Goal: Find specific page/section: Find specific page/section

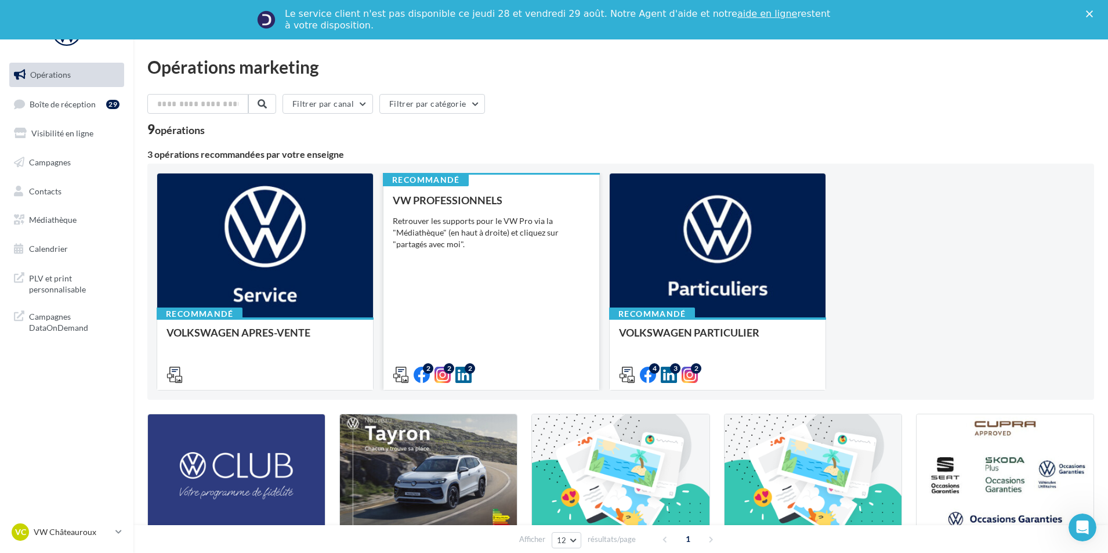
click at [499, 349] on div "VW PROFESSIONNELS Retrouver les supports pour le VW Pro via la "Médiathèque" (e…" at bounding box center [491, 286] width 197 height 185
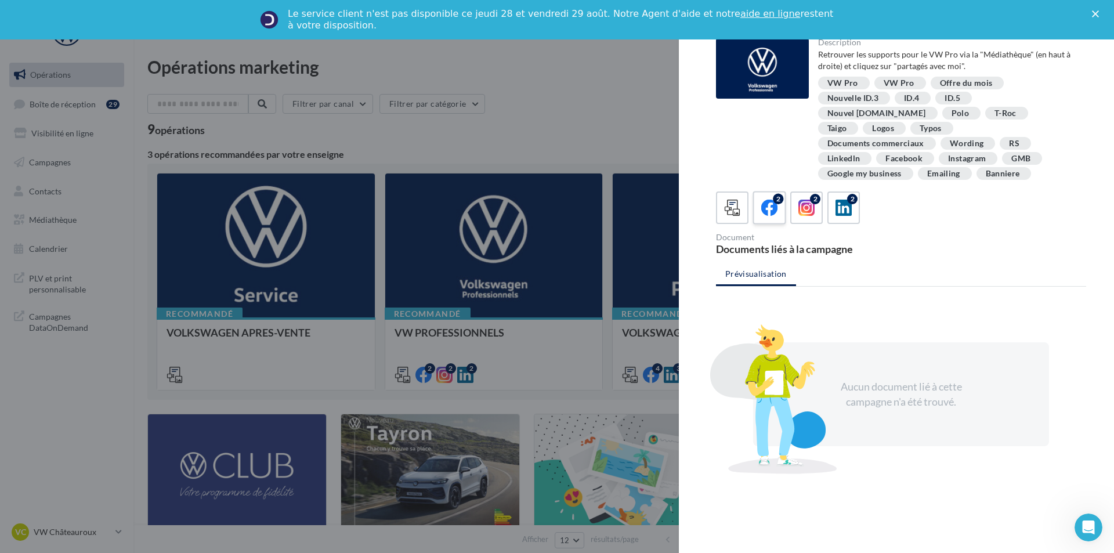
click at [770, 200] on icon at bounding box center [769, 208] width 17 height 17
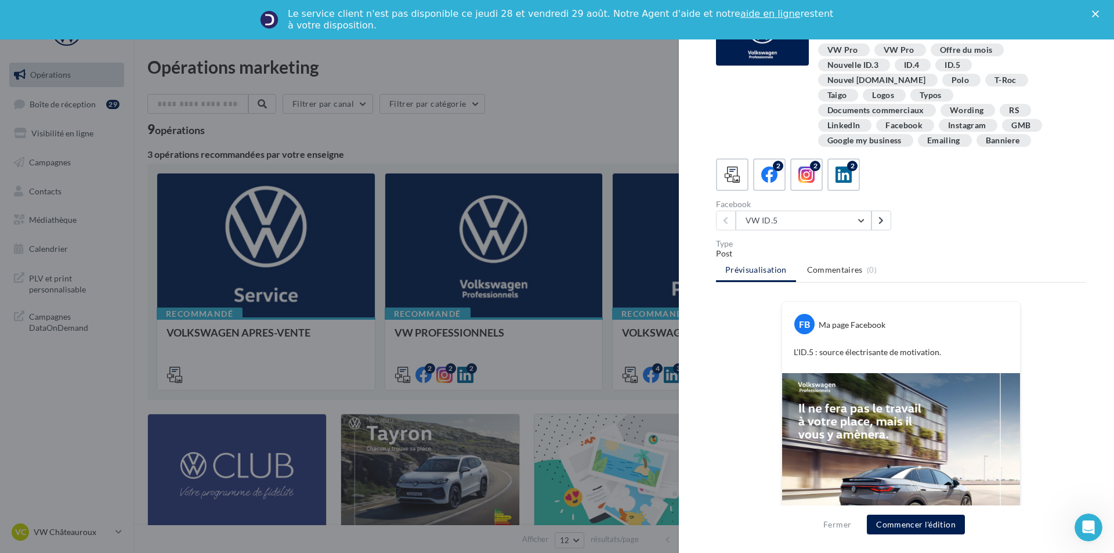
scroll to position [129, 0]
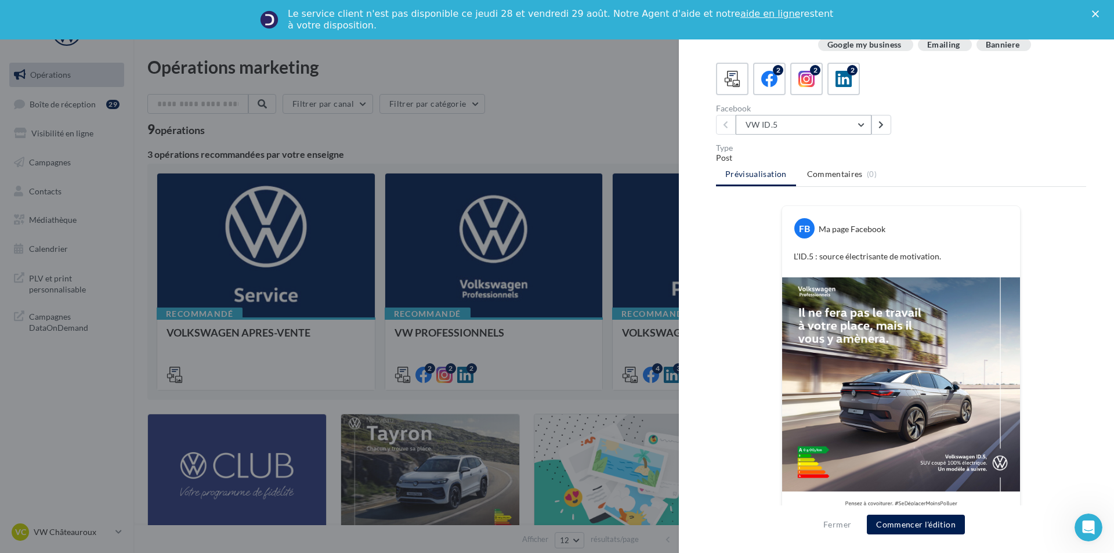
click at [812, 115] on button "VW ID.5" at bounding box center [804, 125] width 136 height 20
click at [824, 172] on button "T-Roc" at bounding box center [823, 184] width 174 height 30
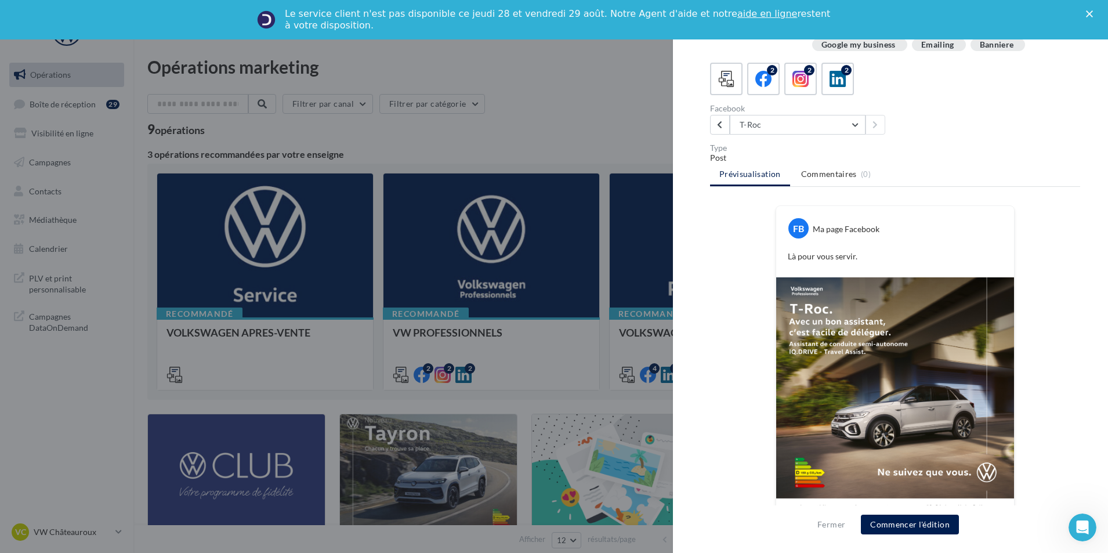
click at [632, 204] on div at bounding box center [554, 276] width 1108 height 553
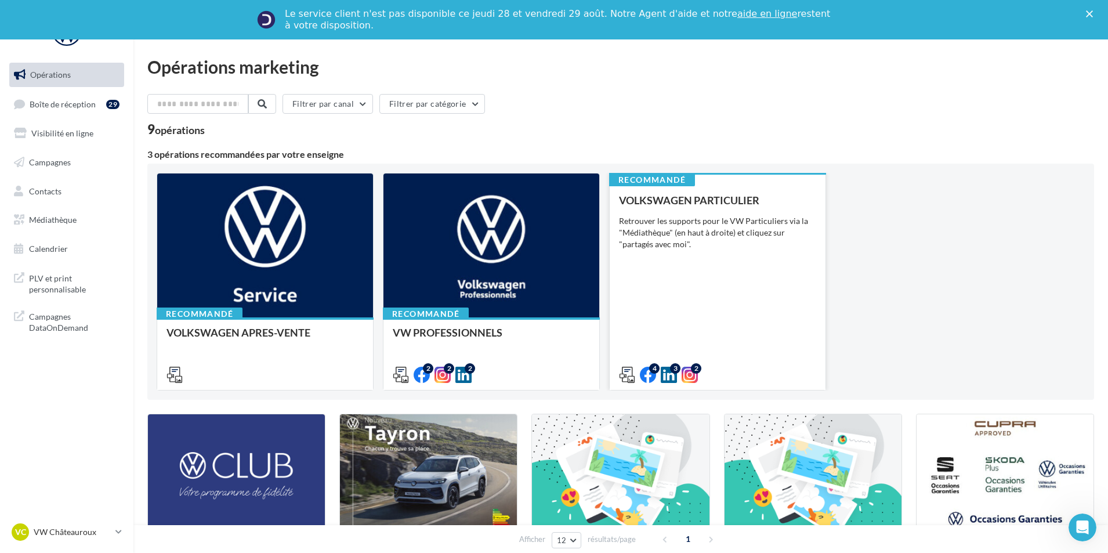
click at [662, 294] on div "VOLKSWAGEN PARTICULIER Retrouver les supports pour le VW Particuliers via la "M…" at bounding box center [717, 286] width 197 height 185
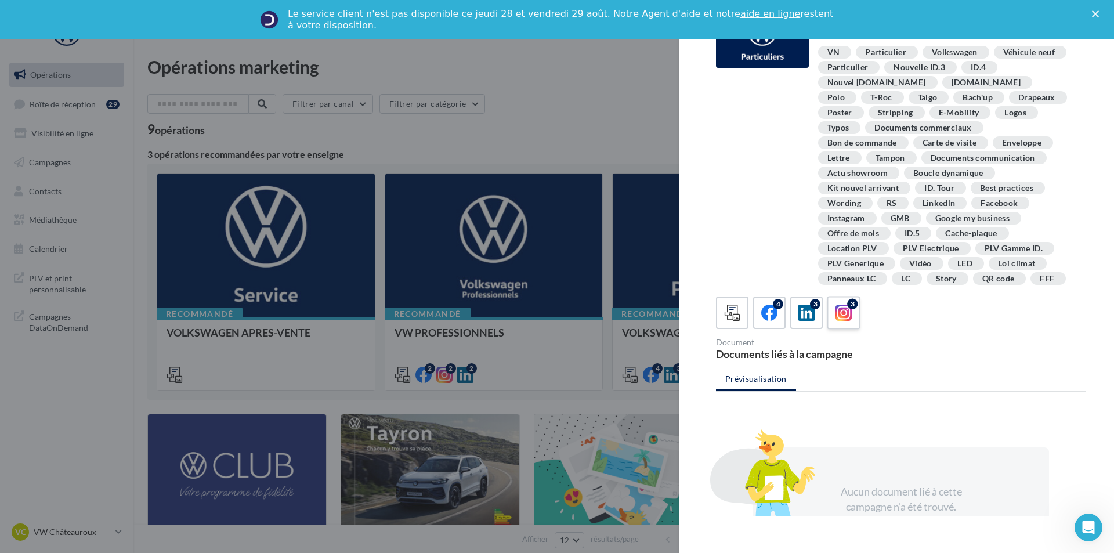
scroll to position [58, 0]
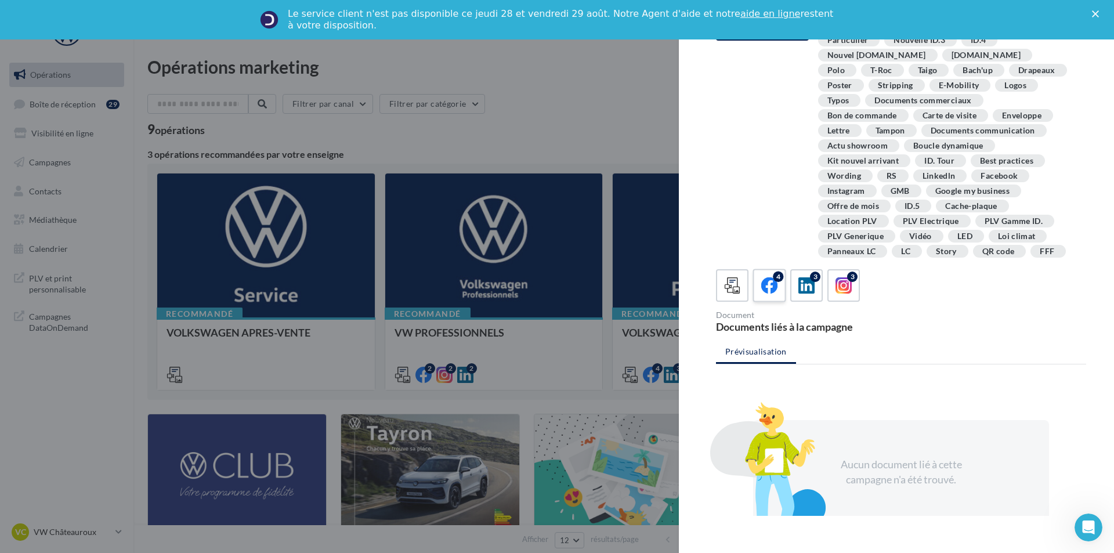
click at [775, 277] on div "4" at bounding box center [778, 276] width 10 height 10
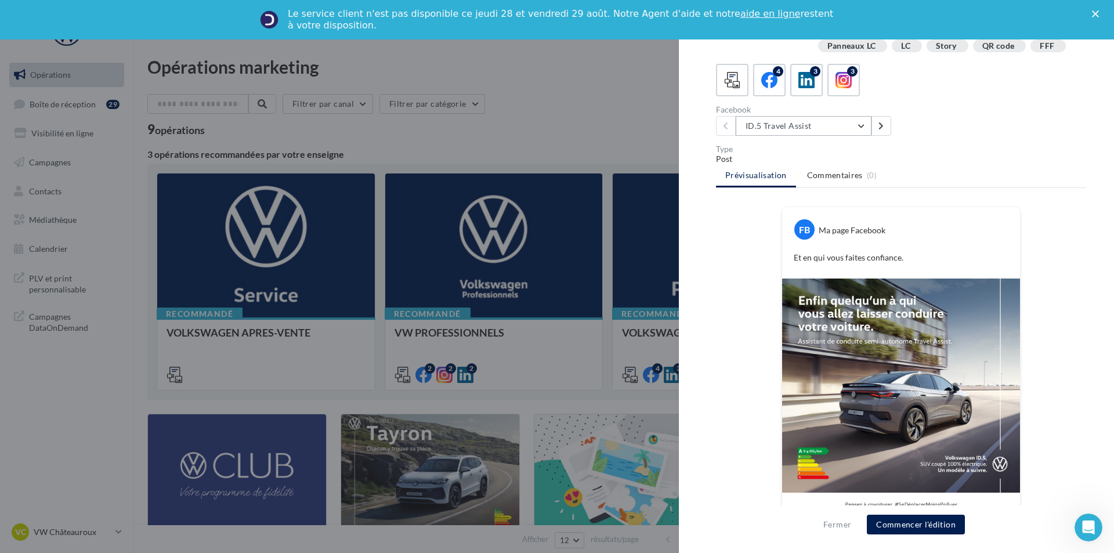
scroll to position [280, 0]
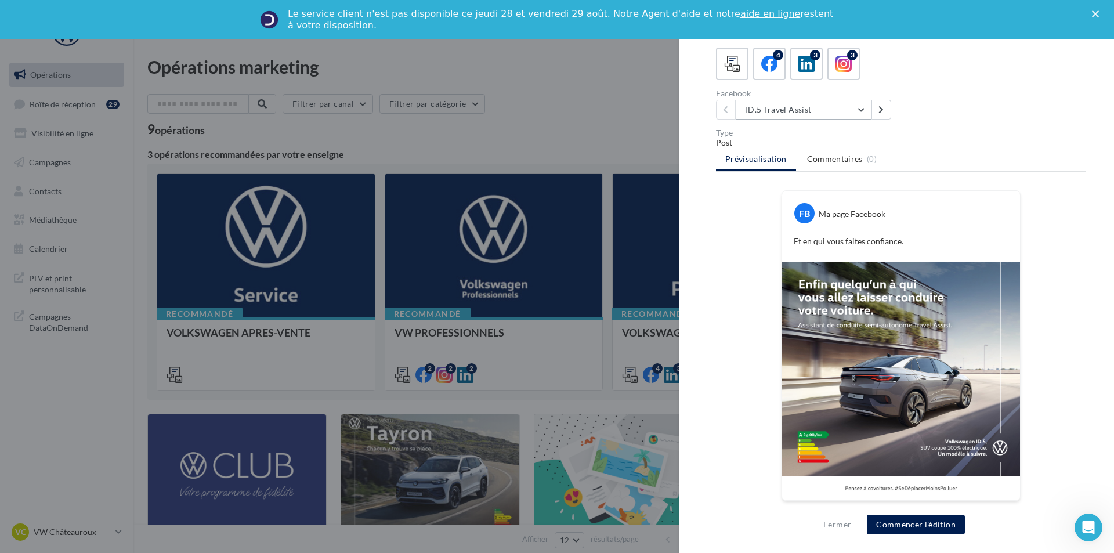
click at [799, 113] on button "ID.5 Travel Assist" at bounding box center [804, 110] width 136 height 20
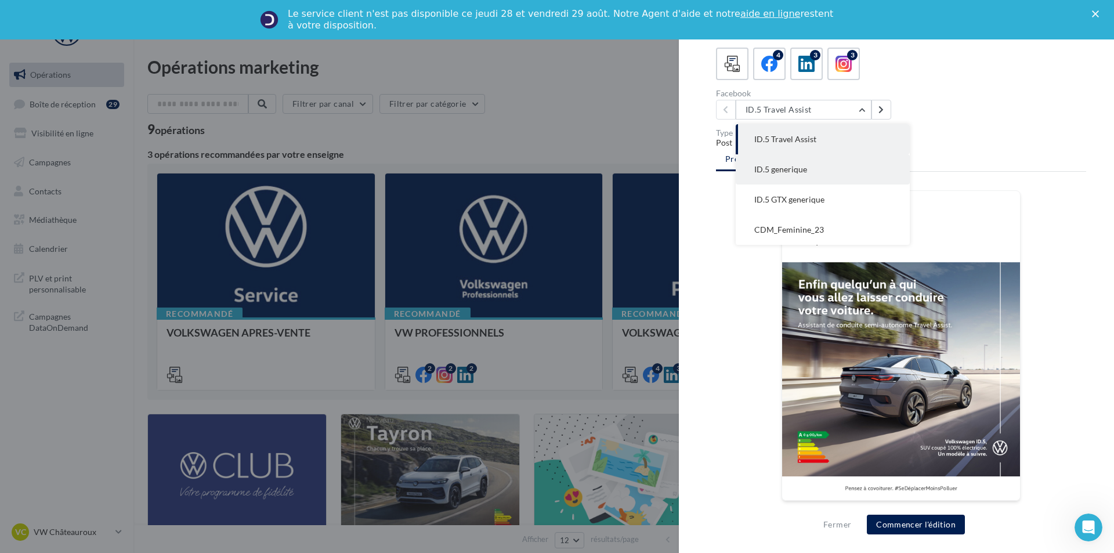
click at [799, 169] on span "ID.5 generique" at bounding box center [780, 169] width 53 height 10
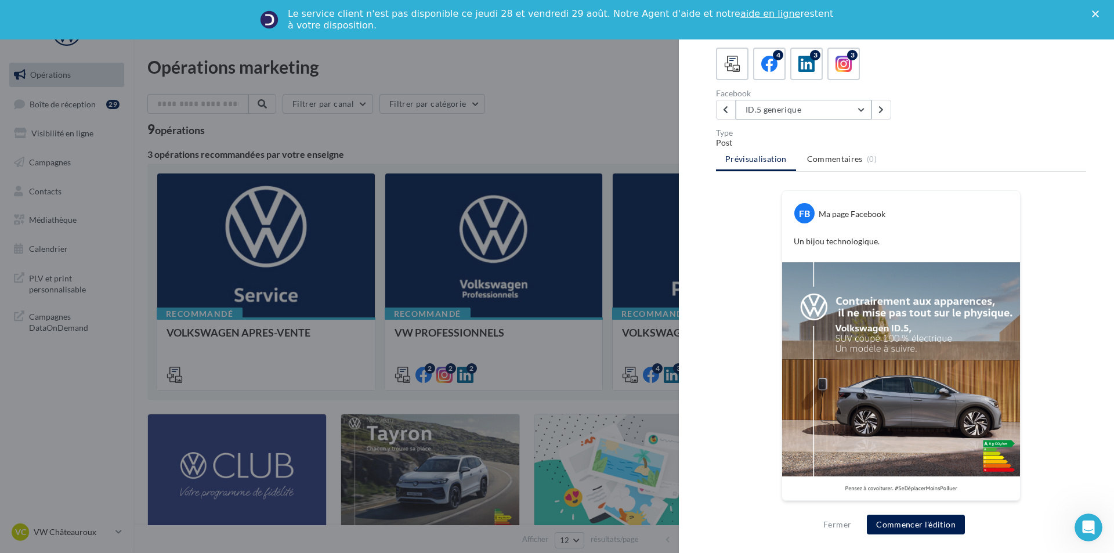
click at [827, 109] on button "ID.5 generique" at bounding box center [804, 110] width 136 height 20
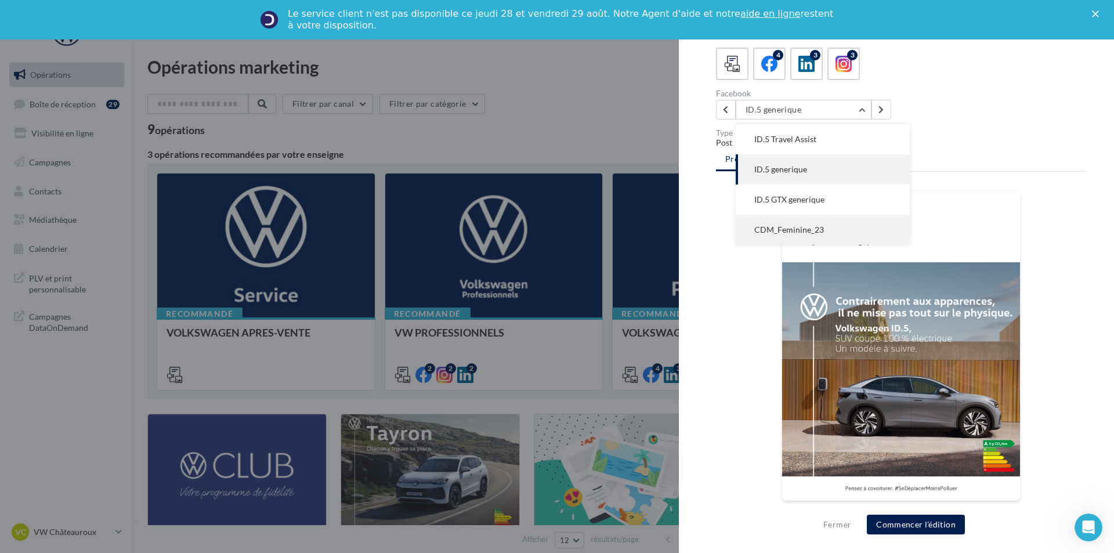
click at [817, 223] on button "CDM_Feminine_23" at bounding box center [823, 230] width 174 height 30
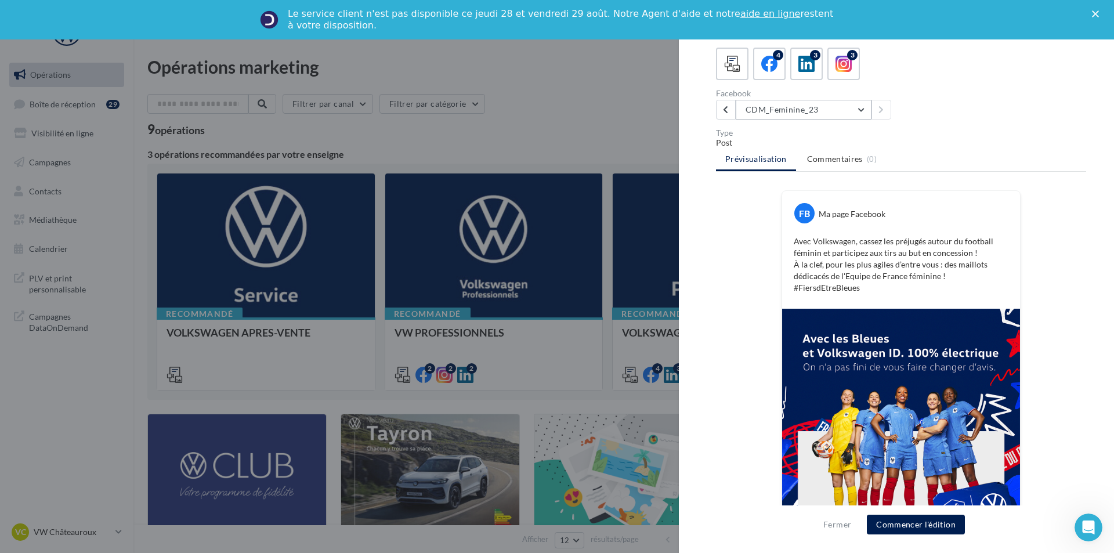
click at [819, 113] on button "CDM_Feminine_23" at bounding box center [804, 110] width 136 height 20
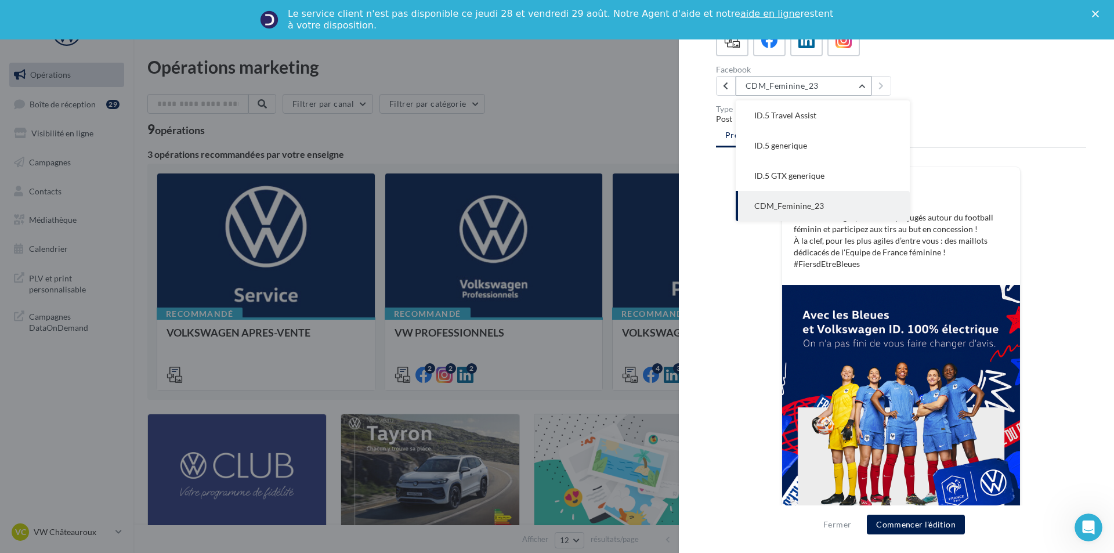
scroll to position [326, 0]
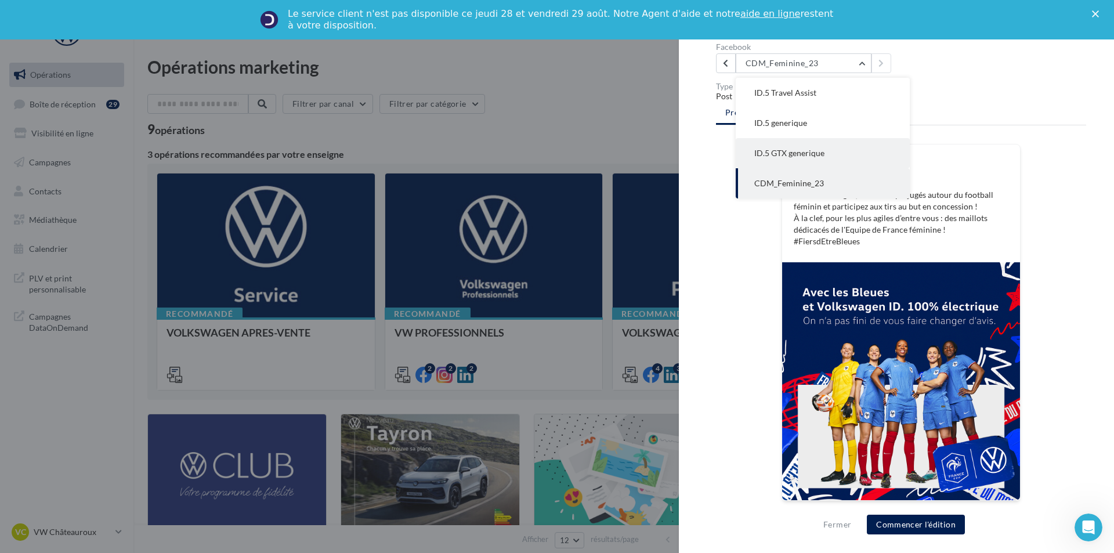
click at [815, 144] on button "ID.5 GTX generique" at bounding box center [823, 153] width 174 height 30
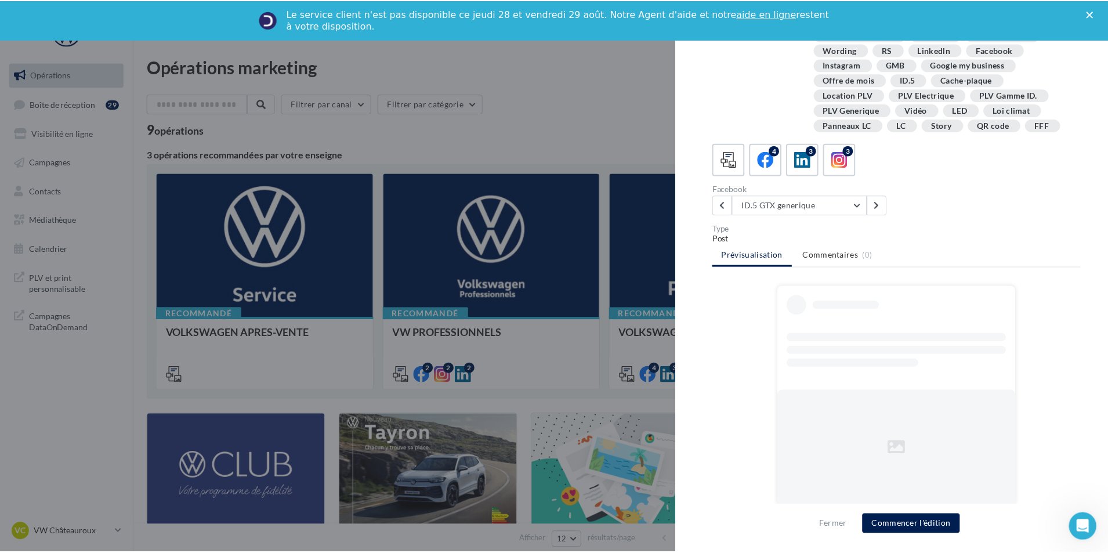
scroll to position [280, 0]
